Goal: Transaction & Acquisition: Purchase product/service

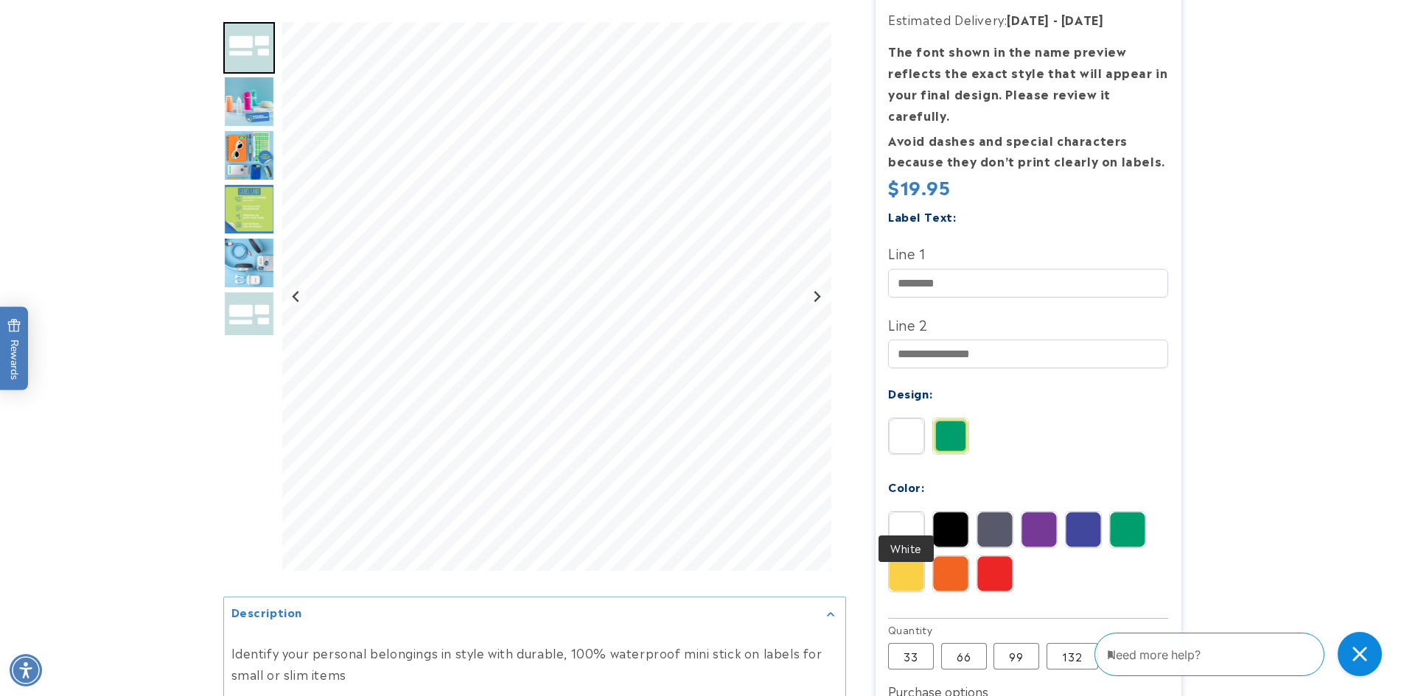
click at [915, 512] on img at bounding box center [906, 529] width 35 height 35
click at [936, 512] on img at bounding box center [950, 529] width 35 height 35
click at [999, 512] on img at bounding box center [994, 529] width 35 height 35
click at [1125, 512] on img at bounding box center [1127, 529] width 35 height 35
click at [1083, 512] on img at bounding box center [1083, 529] width 35 height 35
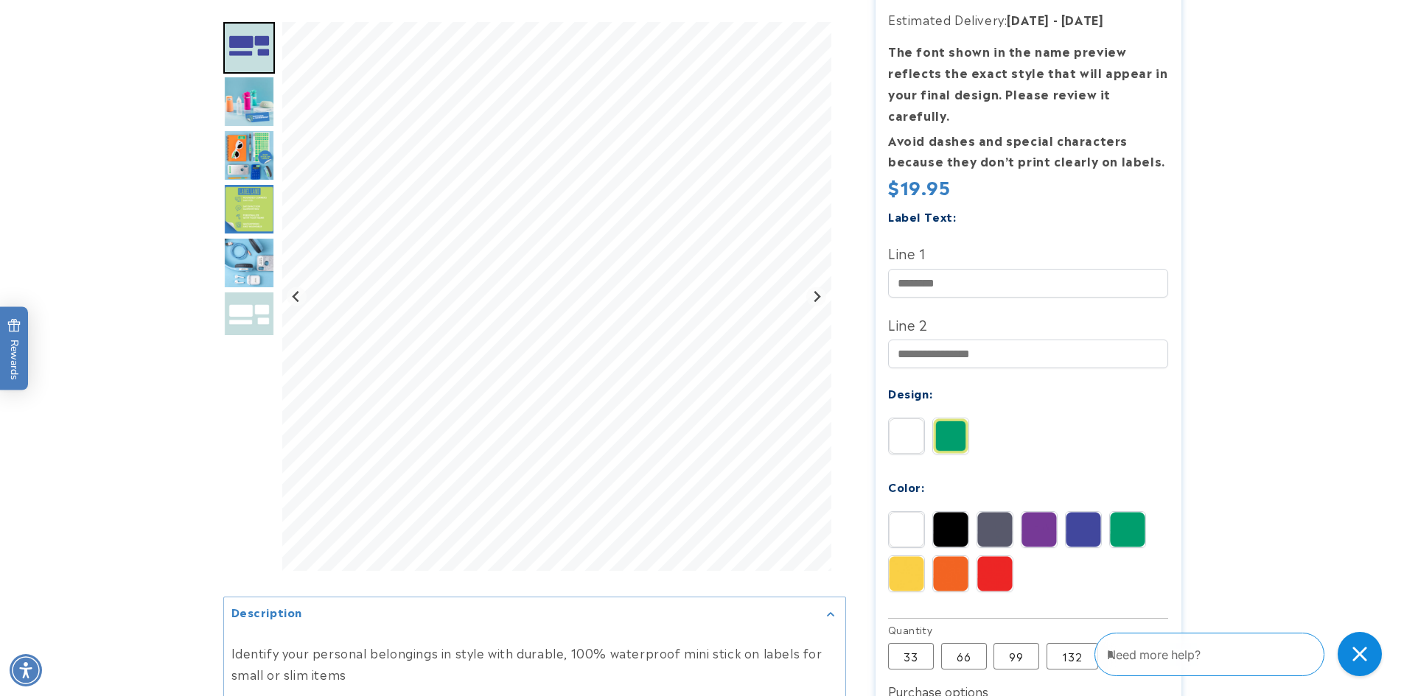
click at [996, 560] on img at bounding box center [994, 573] width 35 height 35
click at [946, 512] on img at bounding box center [950, 529] width 35 height 35
click at [929, 269] on input "Line 1" at bounding box center [1028, 283] width 280 height 29
type input "*****"
click at [912, 512] on img at bounding box center [906, 529] width 35 height 35
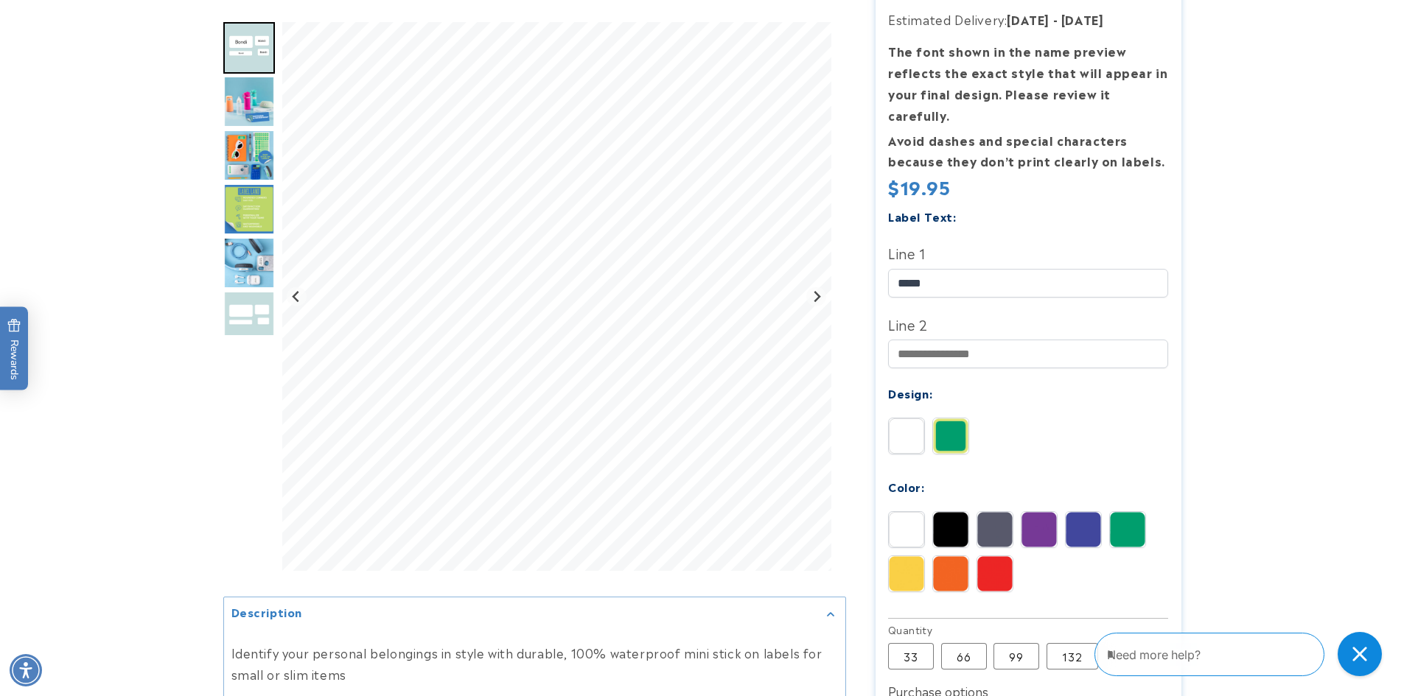
click at [1128, 512] on img at bounding box center [1127, 529] width 35 height 35
click at [1083, 512] on img at bounding box center [1083, 529] width 35 height 35
click at [1130, 517] on img at bounding box center [1127, 529] width 35 height 35
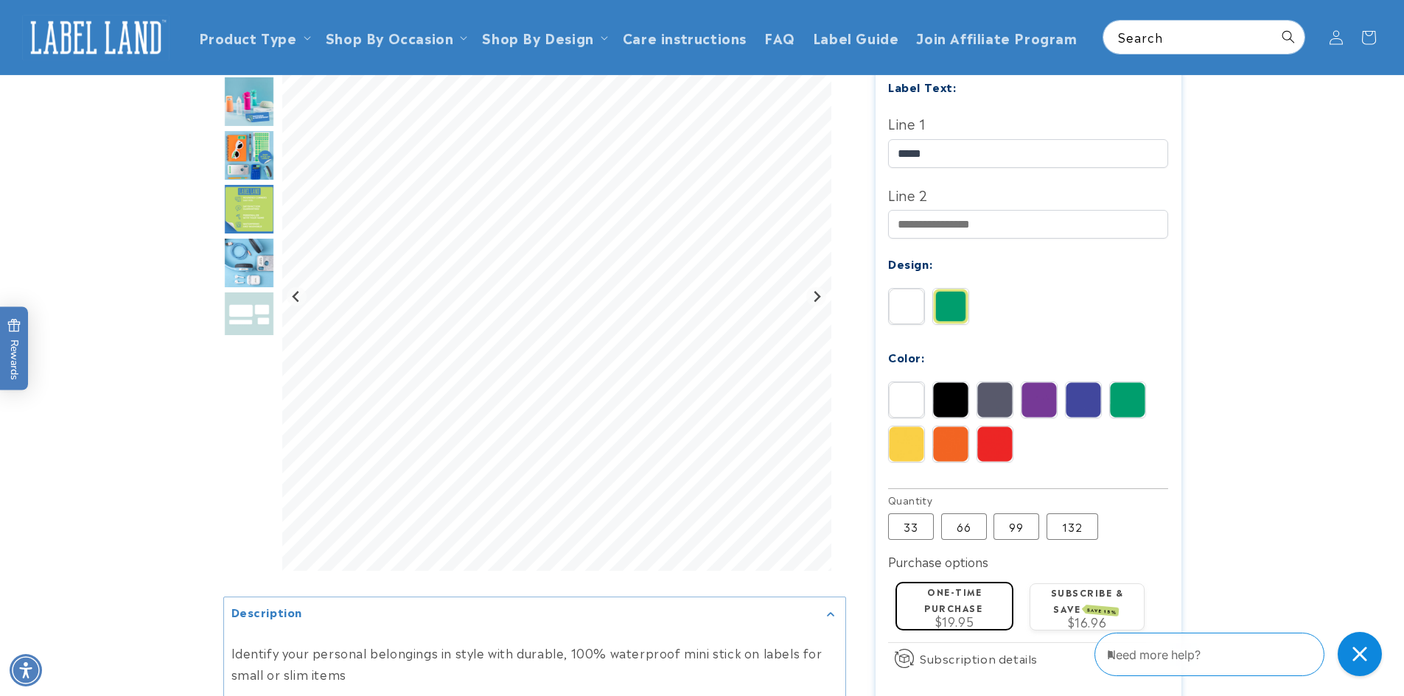
scroll to position [369, 0]
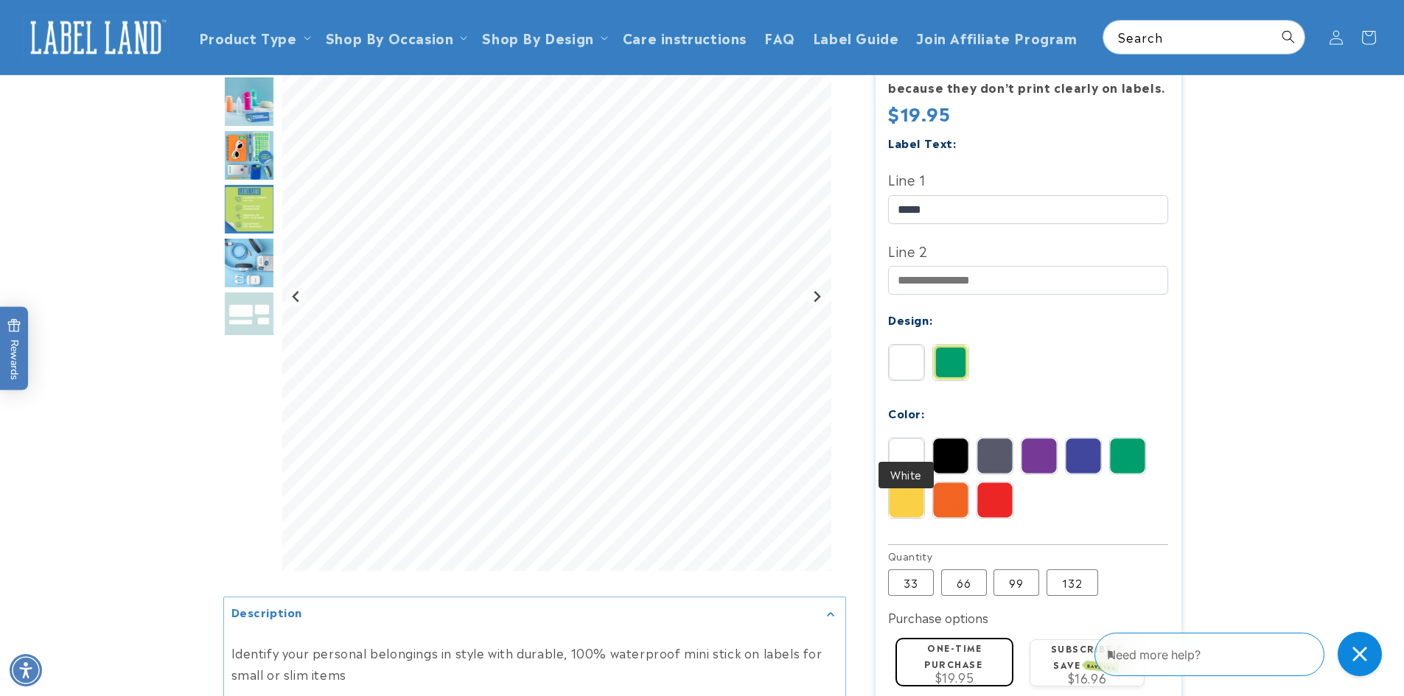
click at [914, 439] on img at bounding box center [906, 456] width 35 height 35
click at [963, 439] on img at bounding box center [950, 456] width 35 height 35
click at [1004, 439] on img at bounding box center [994, 456] width 35 height 35
click at [1033, 439] on img at bounding box center [1039, 456] width 35 height 35
click at [1080, 443] on img at bounding box center [1083, 456] width 35 height 35
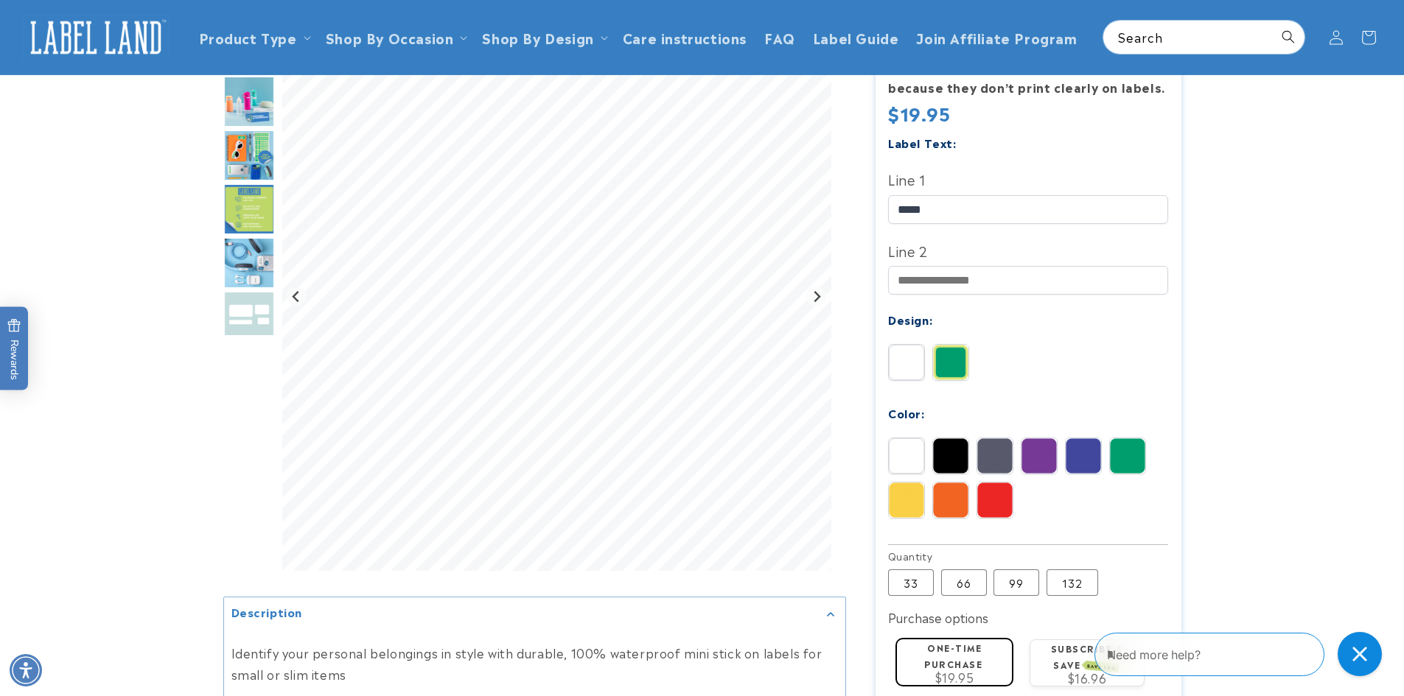
click at [266, 268] on img "Go to slide 6" at bounding box center [249, 263] width 52 height 52
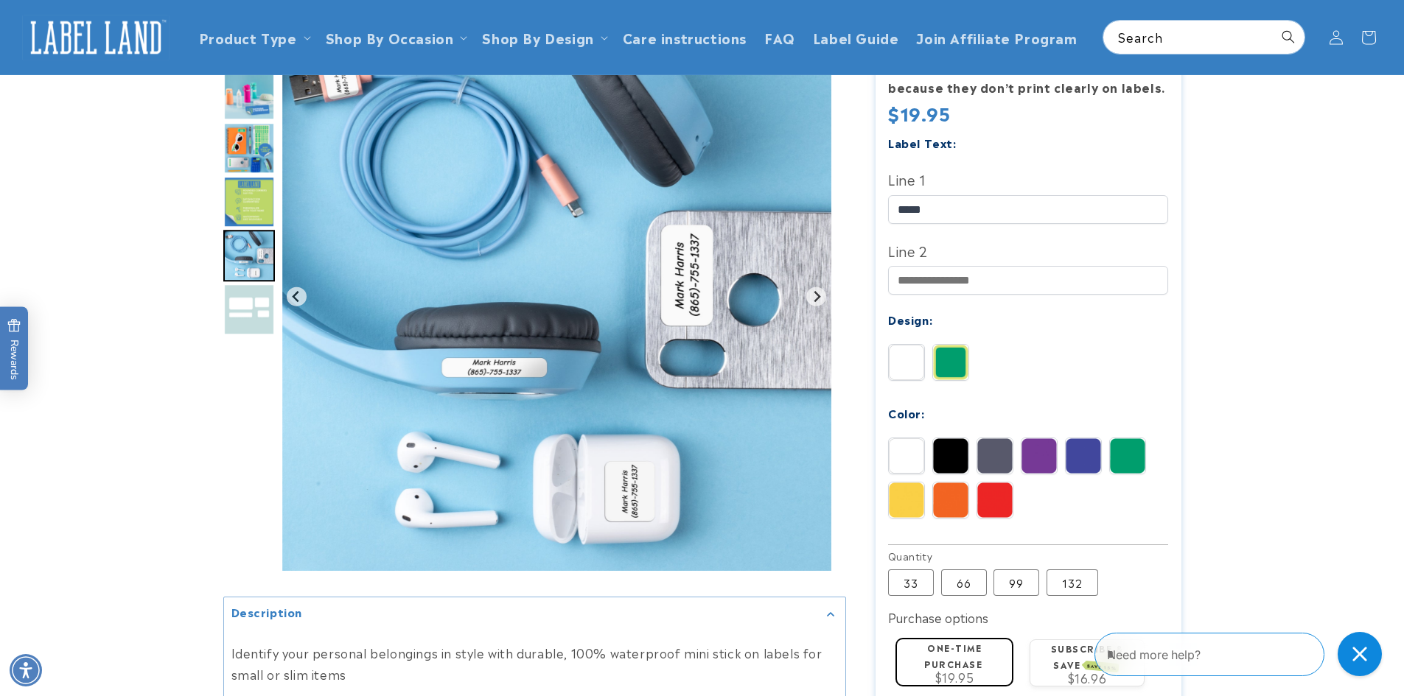
click at [254, 188] on img "Go to slide 5" at bounding box center [249, 202] width 52 height 52
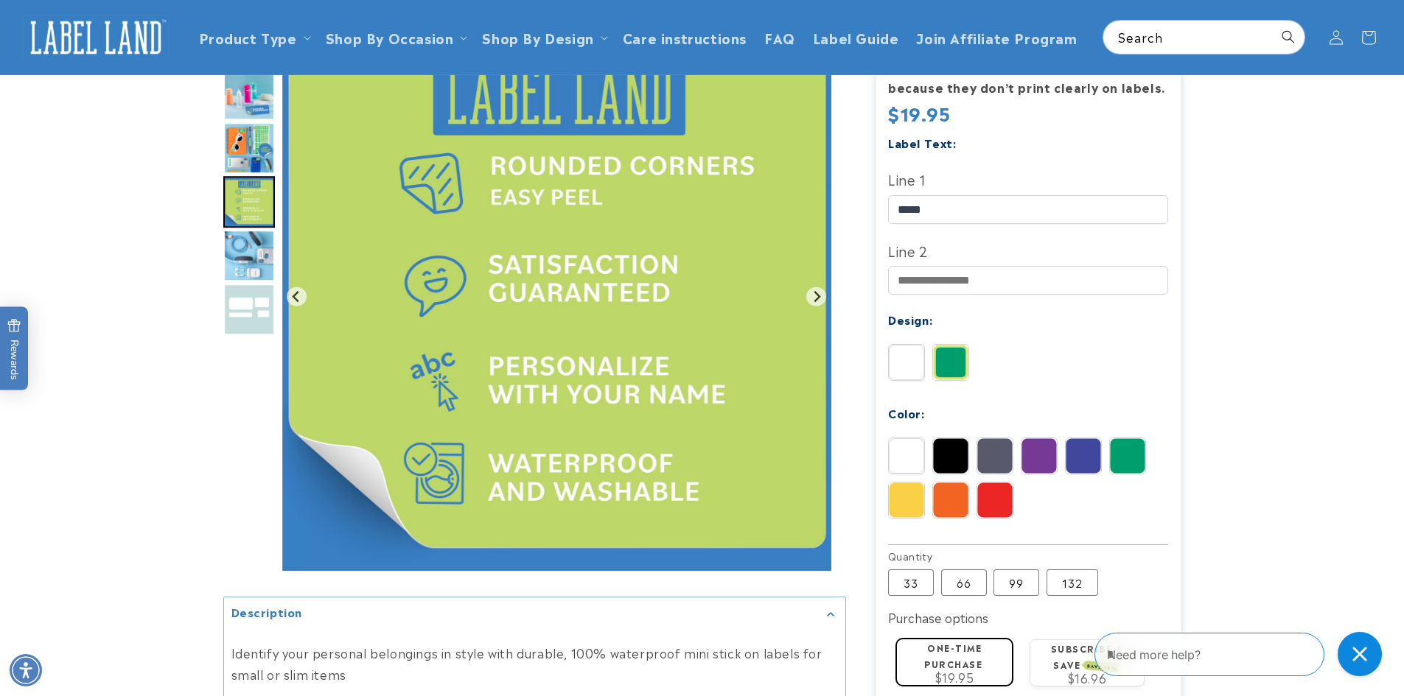
click at [226, 100] on img "Go to slide 3" at bounding box center [249, 95] width 52 height 52
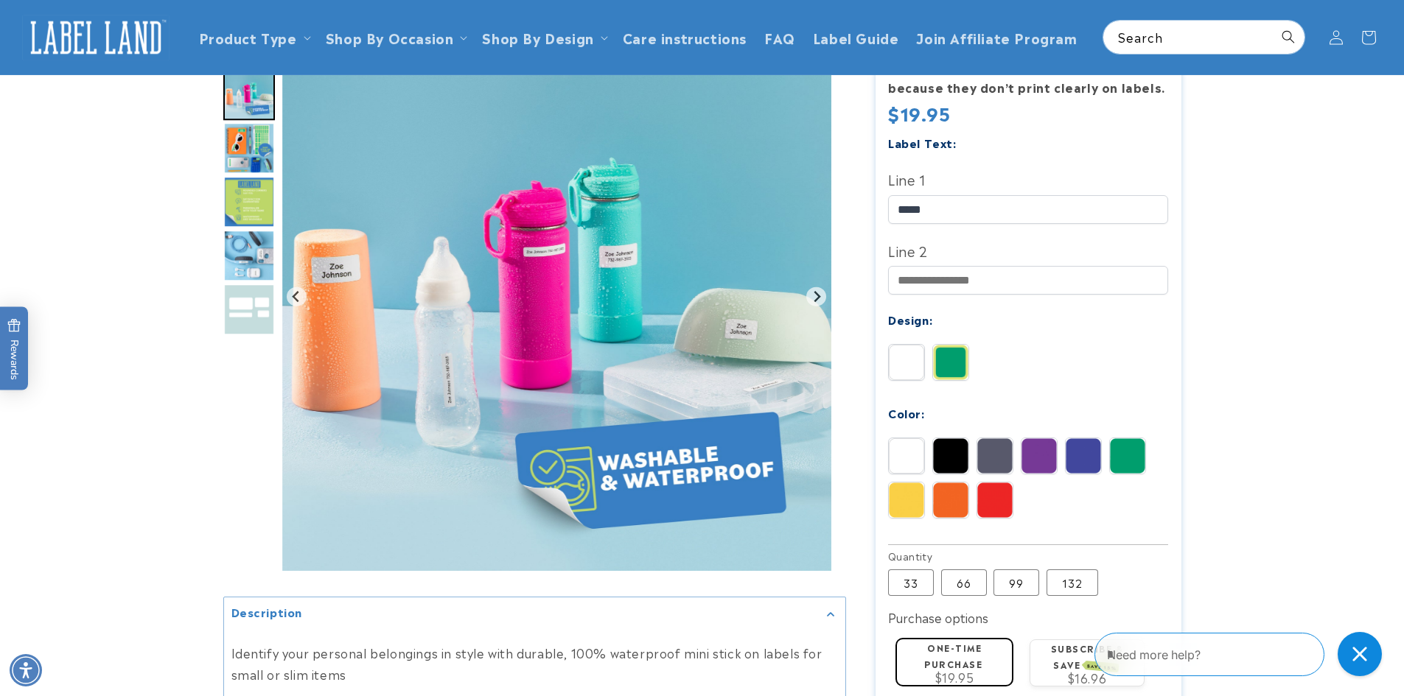
click at [246, 315] on img "Go to slide 7" at bounding box center [249, 310] width 52 height 52
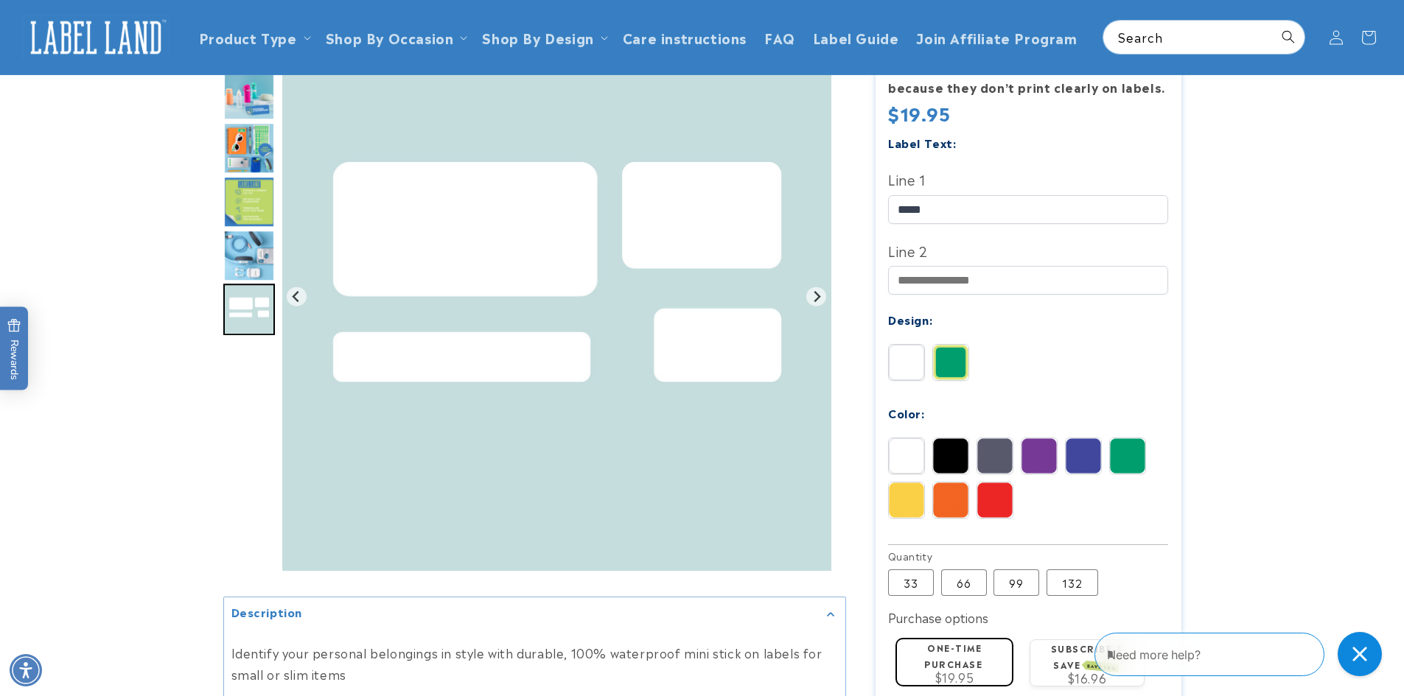
click at [896, 439] on img at bounding box center [906, 456] width 35 height 35
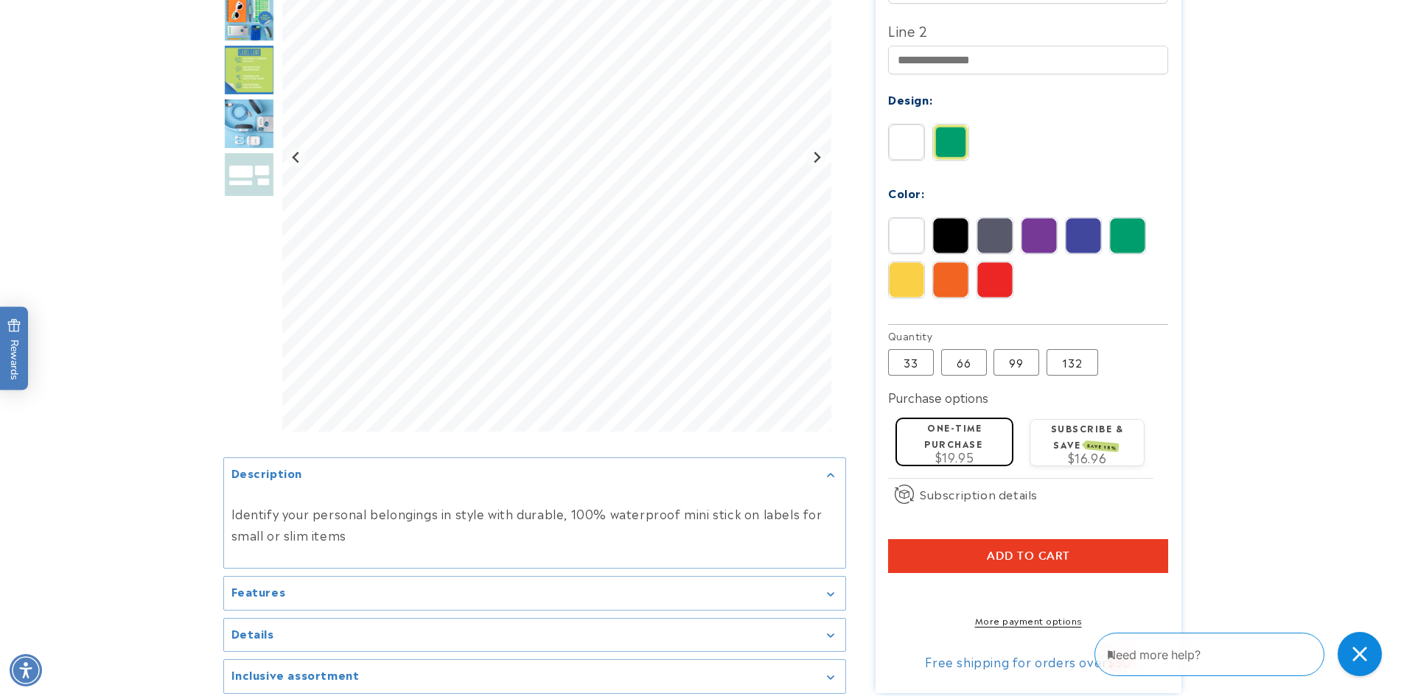
scroll to position [590, 0]
click at [1025, 349] on label "99 Variant sold out or unavailable" at bounding box center [1017, 362] width 46 height 27
click at [949, 349] on label "66 Variant sold out or unavailable" at bounding box center [964, 362] width 46 height 27
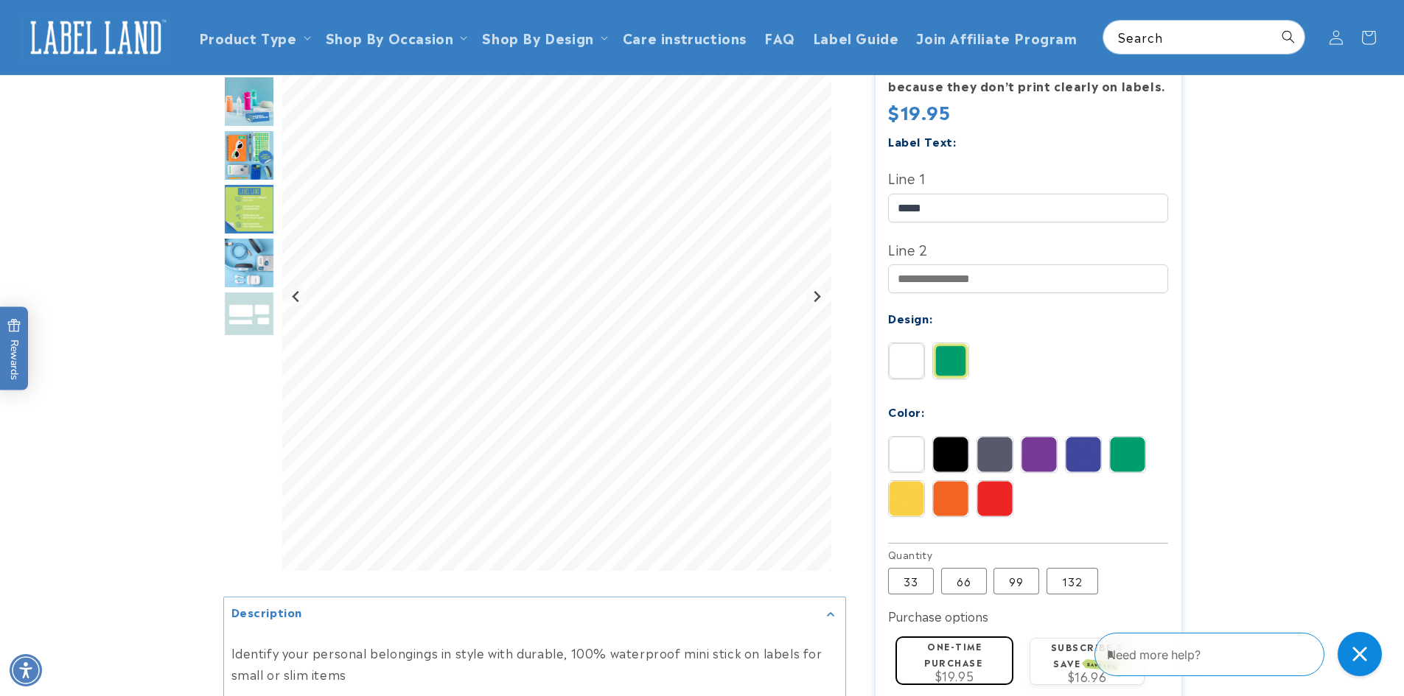
scroll to position [369, 0]
click at [249, 102] on img "Go to slide 3" at bounding box center [249, 102] width 52 height 52
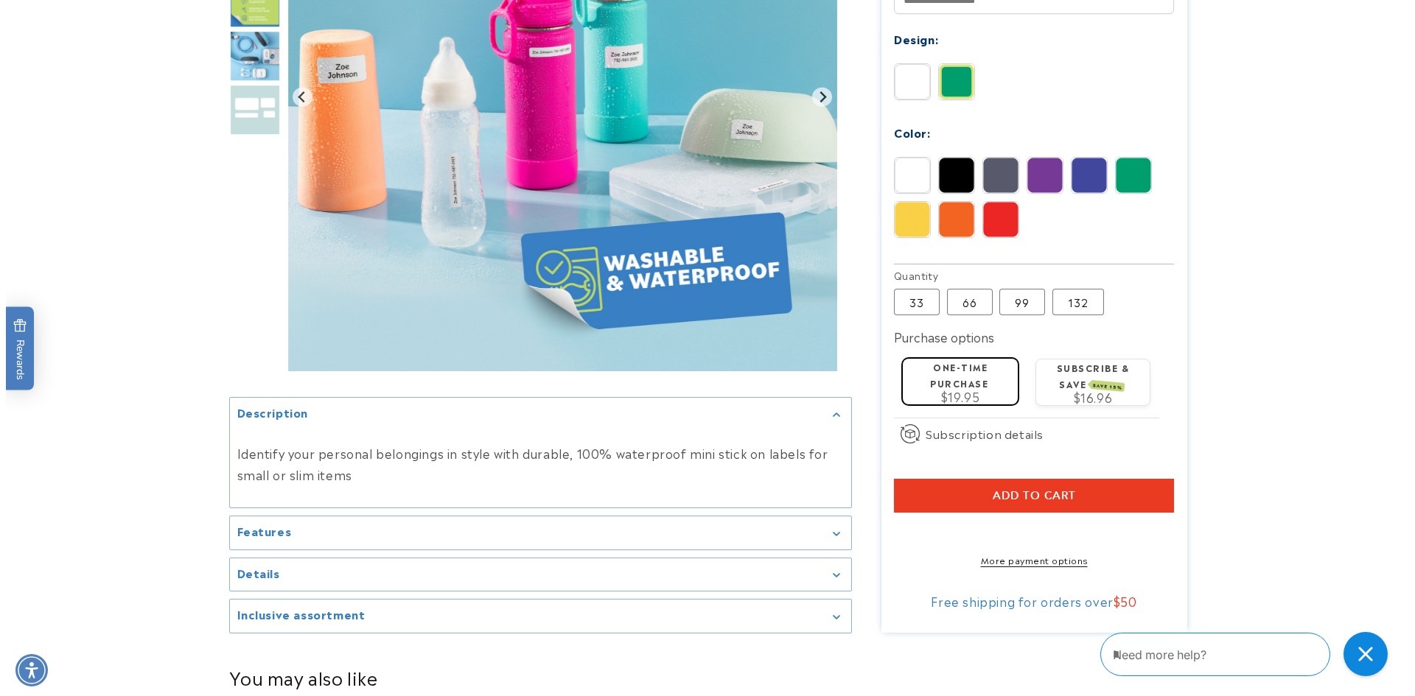
scroll to position [663, 0]
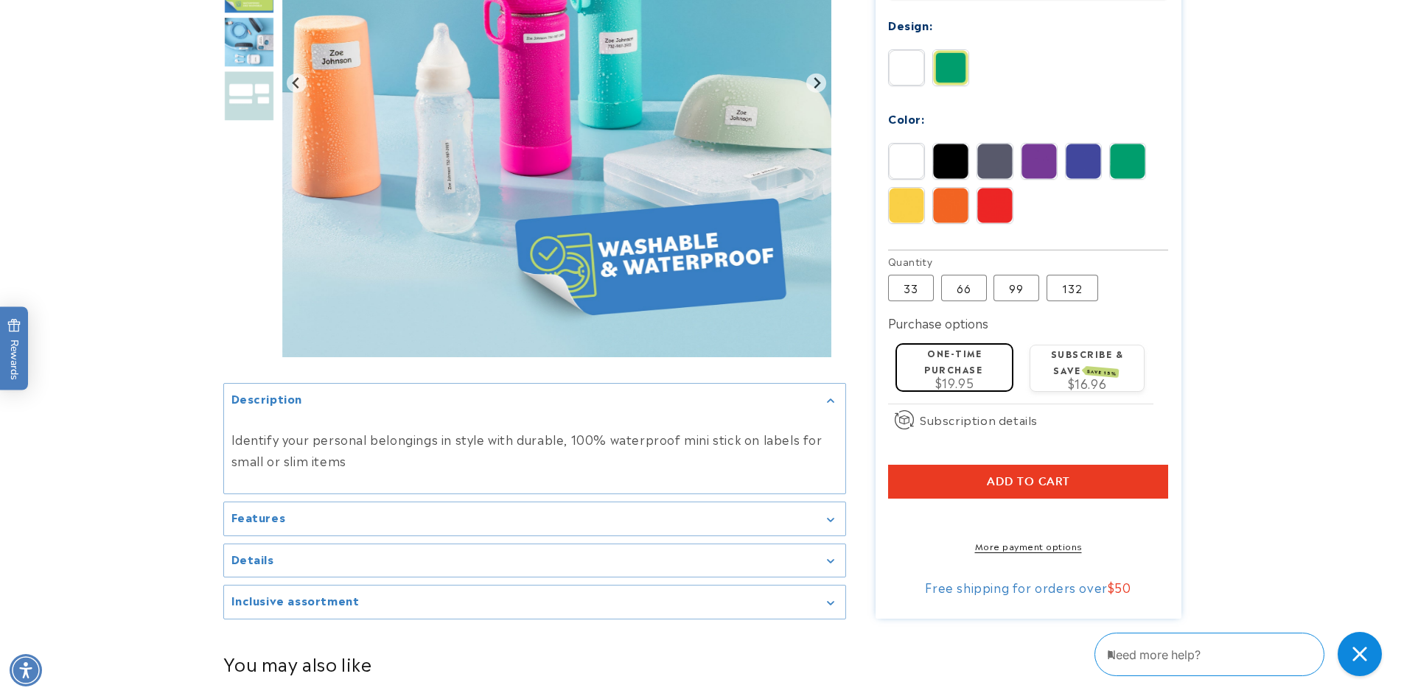
click at [1050, 475] on span "Add to cart" at bounding box center [1028, 481] width 83 height 13
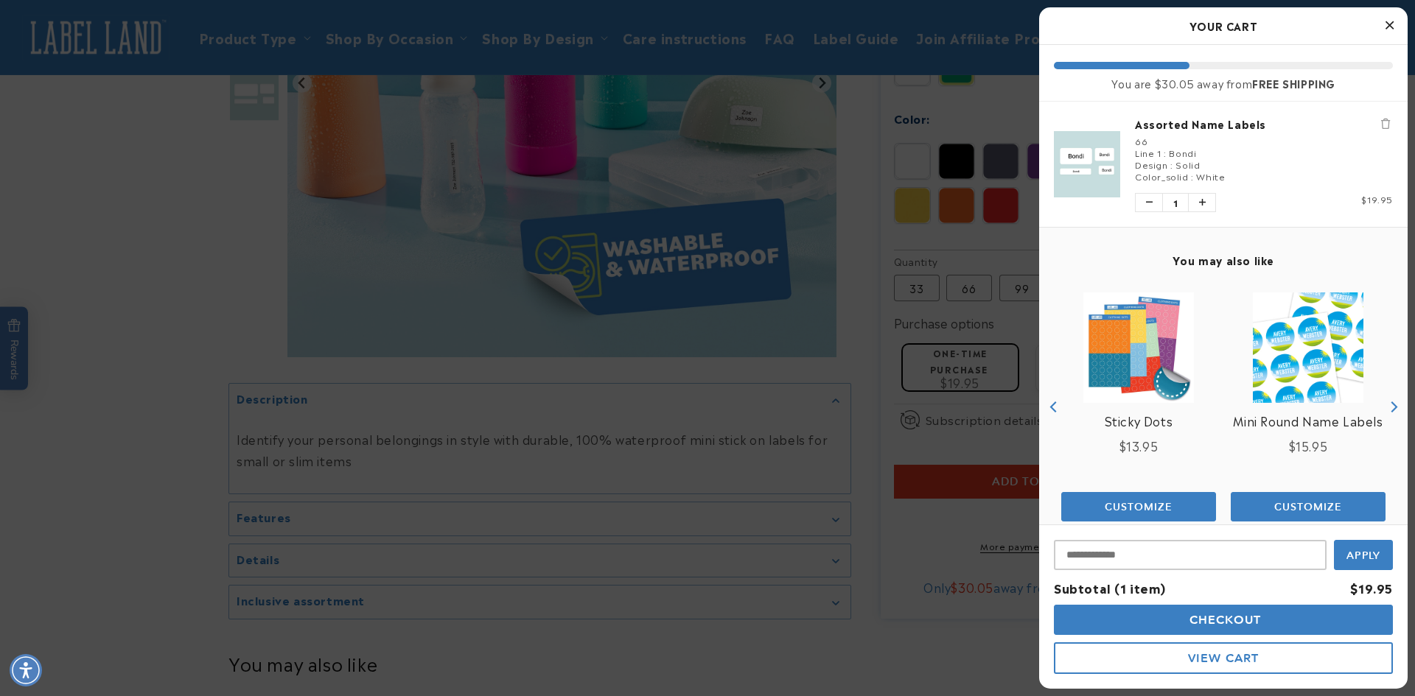
click at [1212, 626] on span "Checkout" at bounding box center [1224, 620] width 76 height 14
